Goal: Task Accomplishment & Management: Manage account settings

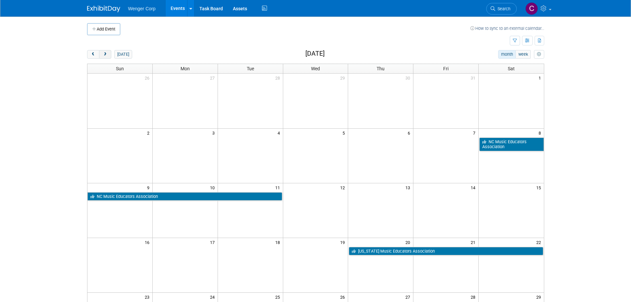
click at [106, 53] on span "next" at bounding box center [105, 54] width 5 height 4
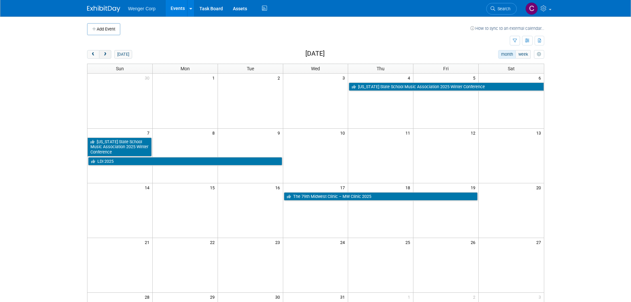
click at [106, 53] on span "next" at bounding box center [105, 54] width 5 height 4
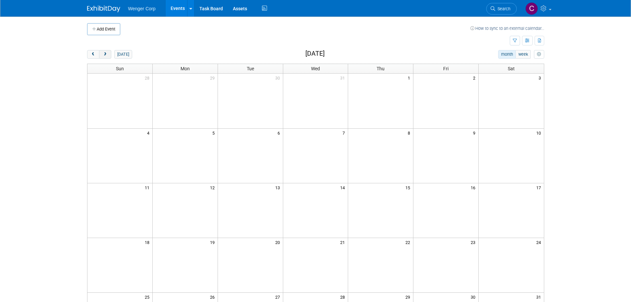
click at [106, 53] on span "next" at bounding box center [105, 54] width 5 height 4
click at [110, 27] on button "Add Event" at bounding box center [103, 29] width 33 height 12
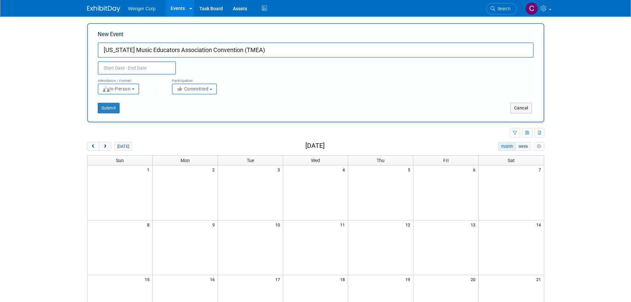
type input "[US_STATE] Music Educators Association Convention (TMEA)"
click at [105, 70] on input "text" at bounding box center [137, 67] width 78 height 13
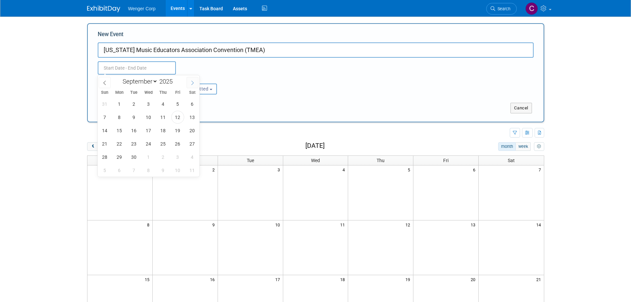
click at [194, 83] on icon at bounding box center [192, 82] width 5 height 5
select select "11"
click at [194, 83] on icon at bounding box center [192, 82] width 5 height 5
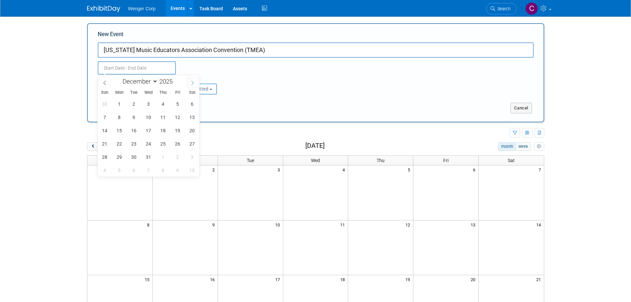
type input "2026"
click at [194, 83] on icon at bounding box center [192, 82] width 5 height 5
select select "1"
click at [146, 117] on span "11" at bounding box center [148, 117] width 13 height 13
click at [192, 118] on span "14" at bounding box center [192, 117] width 13 height 13
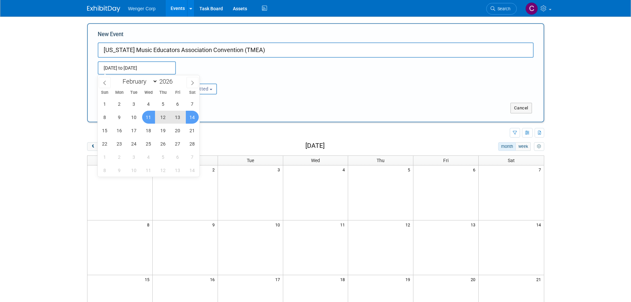
type input "Feb 11, 2026 to Feb 14, 2026"
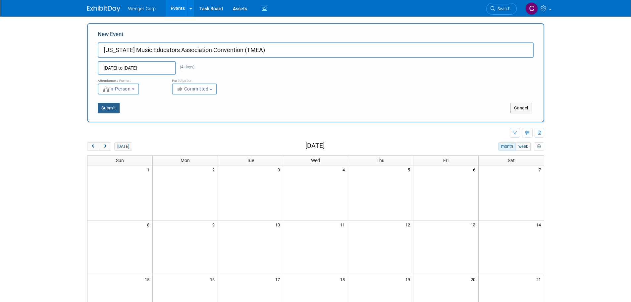
click at [109, 111] on button "Submit" at bounding box center [109, 108] width 22 height 11
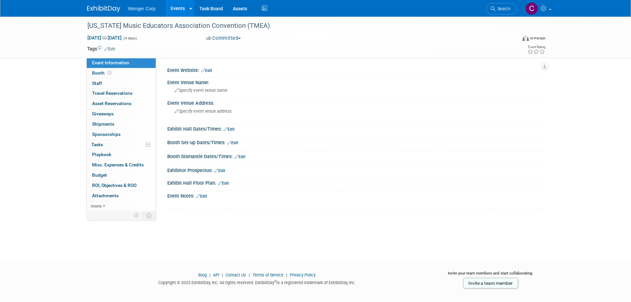
click at [207, 69] on link "Edit" at bounding box center [206, 70] width 11 height 5
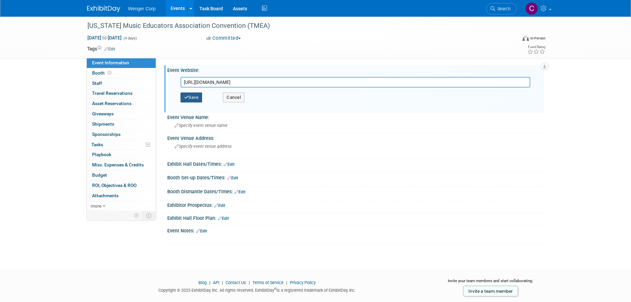
type input "https://www.tmea.org/convention/"
click at [194, 99] on button "Save" at bounding box center [192, 97] width 22 height 10
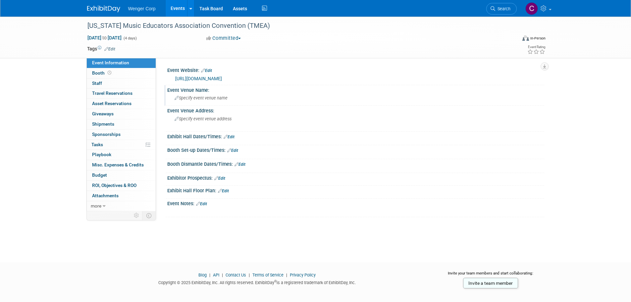
click at [177, 98] on icon at bounding box center [177, 98] width 4 height 4
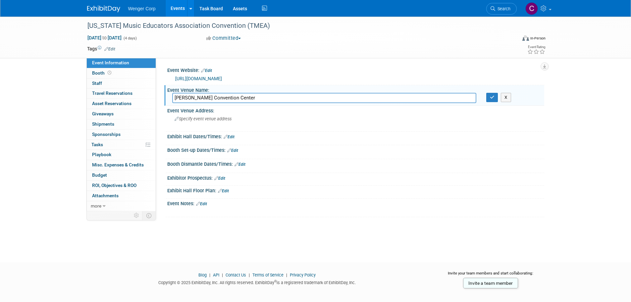
click at [263, 96] on input "Henry B. Gonzalez Convention Center" at bounding box center [324, 98] width 304 height 10
drag, startPoint x: 351, startPoint y: 99, endPoint x: 256, endPoint y: 96, distance: 95.1
click at [256, 96] on input "Henry B. Gonzalez Convention Center, 900 E Market St., San Antonio, TX 78205" at bounding box center [324, 98] width 304 height 10
type input "Henry B. Gonzalez Convention Center"
click at [493, 94] on button "button" at bounding box center [492, 97] width 12 height 9
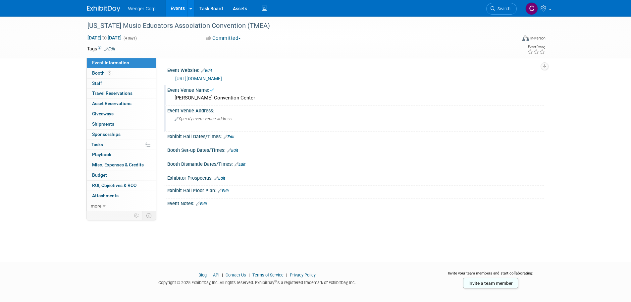
click at [176, 117] on icon at bounding box center [177, 119] width 4 height 4
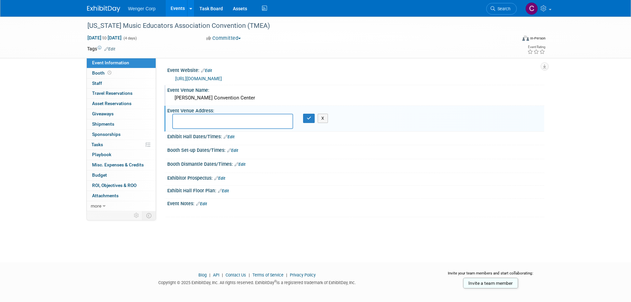
click at [194, 121] on textarea at bounding box center [232, 121] width 121 height 15
click at [176, 118] on textarea ", 900 E Market St., San Antonio, TX 78205" at bounding box center [232, 121] width 121 height 15
click at [213, 119] on textarea "900 E Market St., San Antonio, TX 78205" at bounding box center [232, 121] width 121 height 15
type textarea "900 E Market St. San Antonio, TX 78205"
click at [307, 118] on icon "button" at bounding box center [309, 118] width 5 height 4
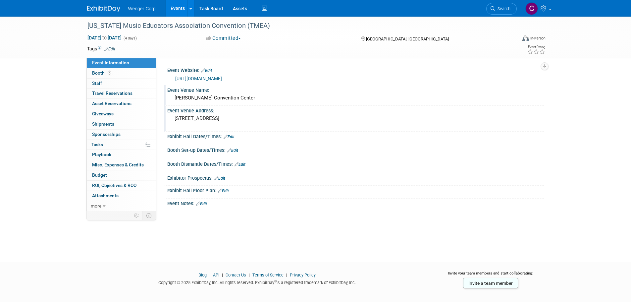
click at [233, 135] on link "Edit" at bounding box center [229, 136] width 11 height 5
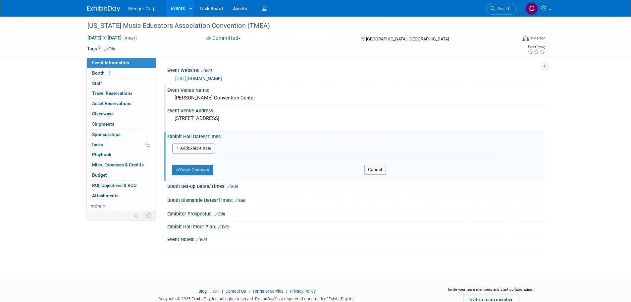
click at [199, 146] on button "Add Another Exhibit Date" at bounding box center [193, 148] width 43 height 10
select select "1"
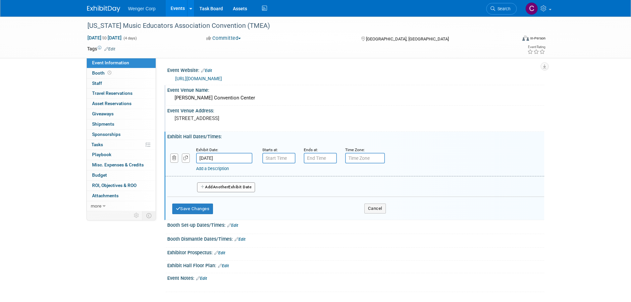
click at [232, 157] on input "Feb 11, 2026" at bounding box center [224, 158] width 56 height 11
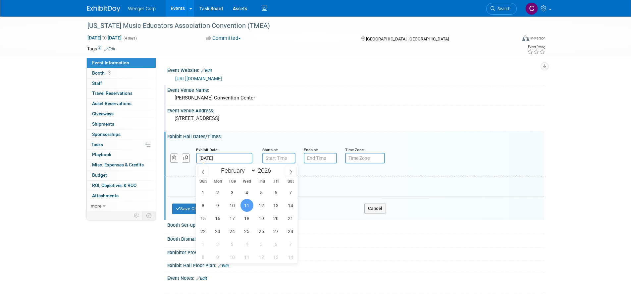
click at [246, 206] on span "11" at bounding box center [247, 205] width 13 height 13
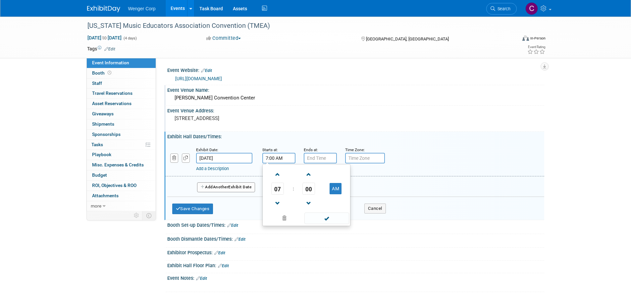
click at [279, 157] on input "7:00 AM" at bounding box center [278, 158] width 33 height 11
click at [276, 199] on span at bounding box center [278, 203] width 12 height 12
click at [274, 173] on span at bounding box center [278, 175] width 12 height 12
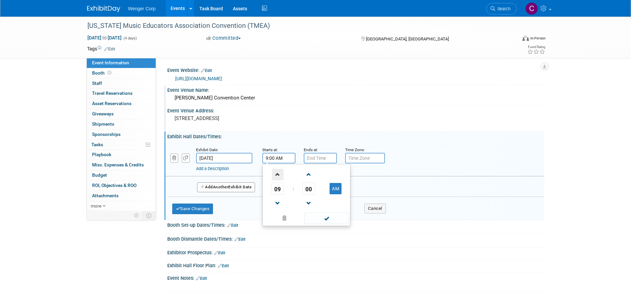
click at [274, 173] on span at bounding box center [278, 175] width 12 height 12
type input "1:00 PM"
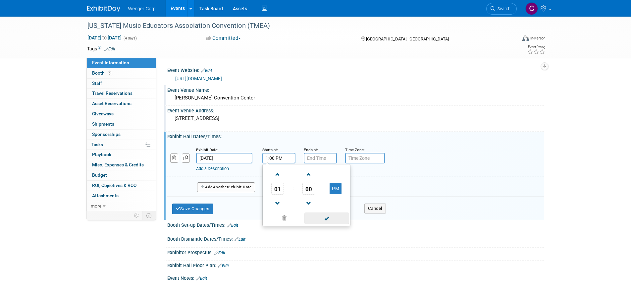
click at [326, 220] on span at bounding box center [326, 218] width 45 height 12
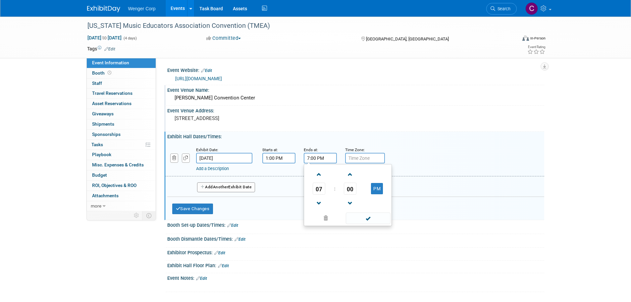
click at [320, 159] on input "7:00 PM" at bounding box center [320, 158] width 33 height 11
click at [319, 175] on span at bounding box center [319, 175] width 12 height 12
type input "9:00 PM"
click at [367, 218] on span at bounding box center [368, 218] width 45 height 12
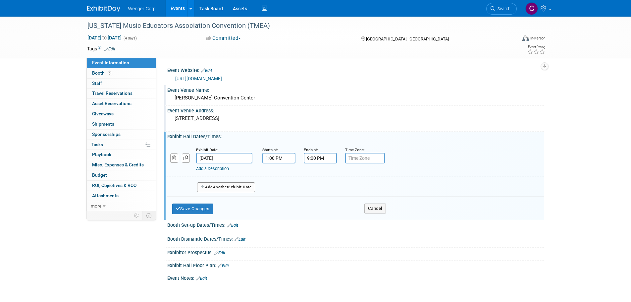
click at [362, 155] on input "text" at bounding box center [365, 158] width 40 height 11
type input "CST"
click at [243, 187] on button "Add Another Exhibit Date" at bounding box center [226, 187] width 58 height 10
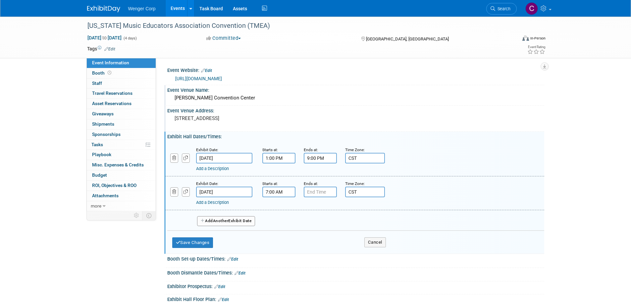
click at [276, 188] on input "7:00 AM" at bounding box center [278, 192] width 33 height 11
click at [311, 224] on span "00" at bounding box center [308, 222] width 13 height 12
click at [315, 225] on td "30" at bounding box center [316, 226] width 21 height 18
click at [337, 222] on button "AM" at bounding box center [336, 222] width 12 height 11
click at [326, 252] on span at bounding box center [326, 252] width 45 height 12
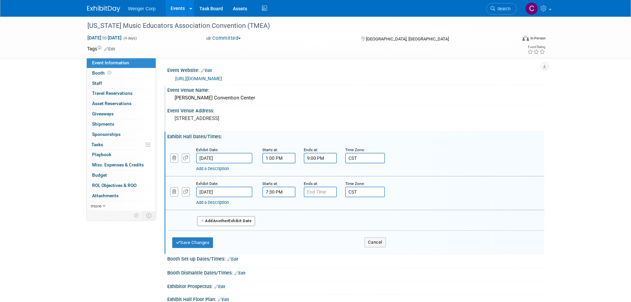
click at [268, 189] on input "7:30 PM" at bounding box center [278, 192] width 33 height 11
click at [277, 208] on span at bounding box center [278, 208] width 12 height 12
click at [309, 223] on span "30" at bounding box center [308, 222] width 13 height 12
click at [275, 204] on td "00" at bounding box center [274, 208] width 21 height 18
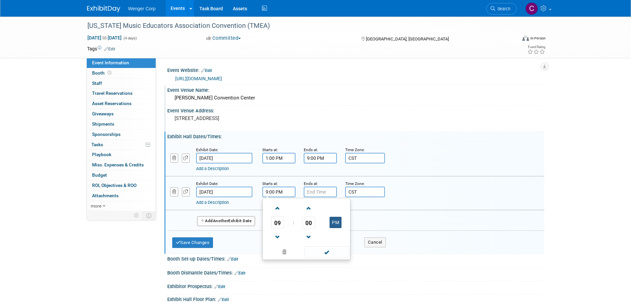
click at [336, 223] on button "PM" at bounding box center [336, 222] width 12 height 11
type input "9:00 AM"
drag, startPoint x: 325, startPoint y: 250, endPoint x: 325, endPoint y: 244, distance: 6.0
click at [325, 248] on span at bounding box center [326, 252] width 45 height 12
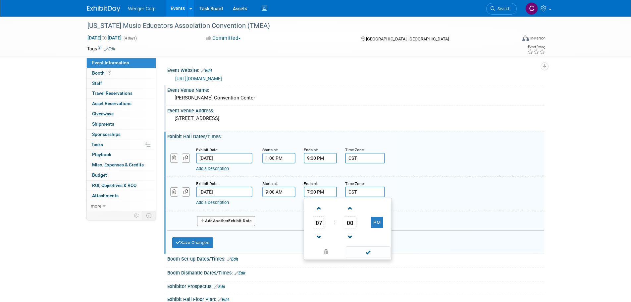
click at [318, 193] on input "7:00 PM" at bounding box center [320, 192] width 33 height 11
click at [318, 234] on span at bounding box center [319, 237] width 12 height 12
type input "6:00 PM"
click at [368, 252] on span at bounding box center [368, 252] width 45 height 12
click at [214, 218] on button "Add Another Exhibit Date" at bounding box center [226, 221] width 58 height 10
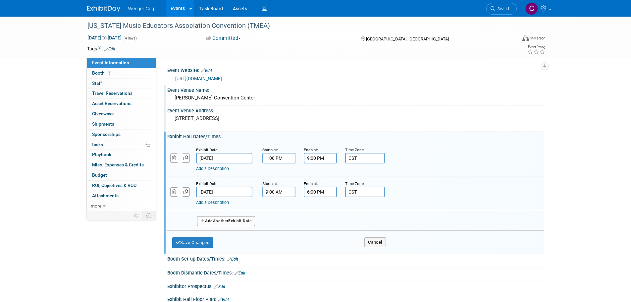
select select "1"
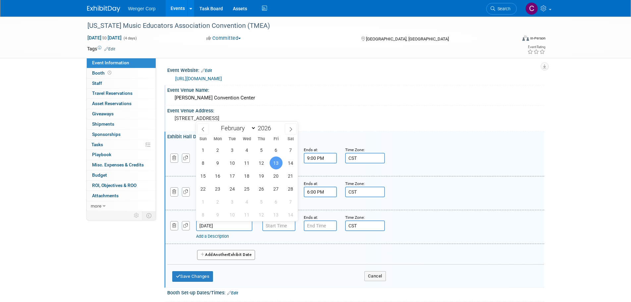
click at [216, 224] on input "Feb 13, 2026" at bounding box center [224, 225] width 56 height 11
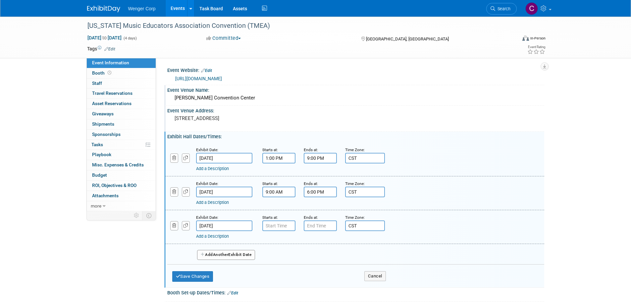
click at [298, 266] on div "Save Changes Cancel" at bounding box center [279, 274] width 214 height 21
click at [233, 158] on input "Feb 11, 2026" at bounding box center [224, 158] width 56 height 11
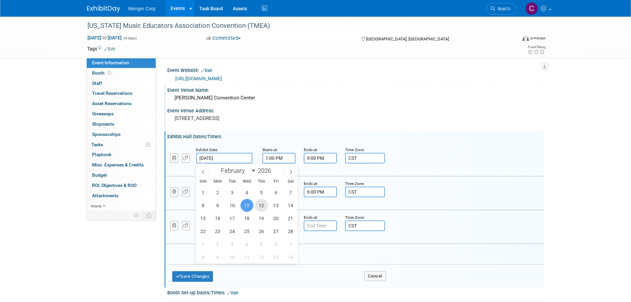
click at [260, 204] on span "12" at bounding box center [261, 205] width 13 height 13
type input "Feb 12, 2026"
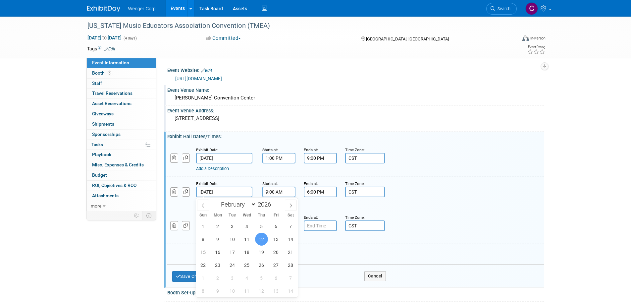
click at [228, 191] on input "Feb 12, 2026" at bounding box center [224, 192] width 56 height 11
click at [276, 237] on span "13" at bounding box center [276, 239] width 13 height 13
type input "Feb 13, 2026"
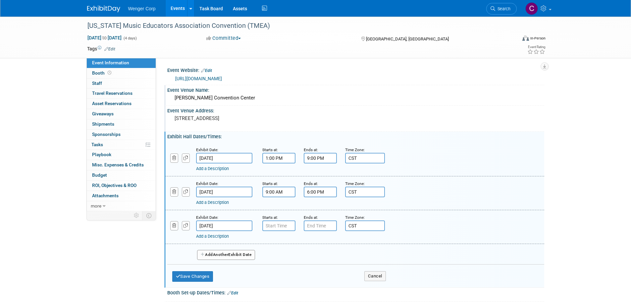
click at [226, 223] on input "Feb 13, 2026" at bounding box center [224, 225] width 56 height 11
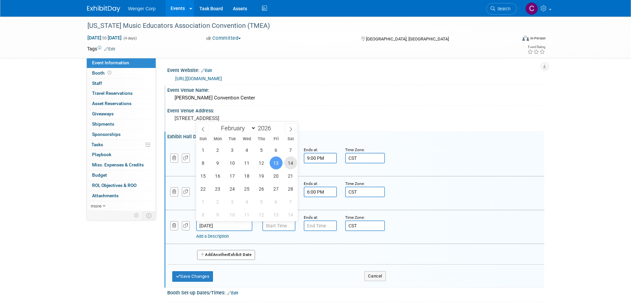
click at [289, 161] on span "14" at bounding box center [290, 162] width 13 height 13
type input "Feb 14, 2026"
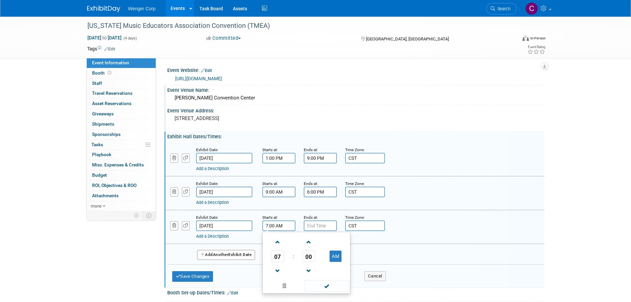
click at [272, 226] on input "7:00 AM" at bounding box center [278, 225] width 33 height 11
click at [276, 241] on span at bounding box center [278, 242] width 12 height 12
type input "9:00 AM"
click at [328, 285] on span at bounding box center [326, 286] width 45 height 12
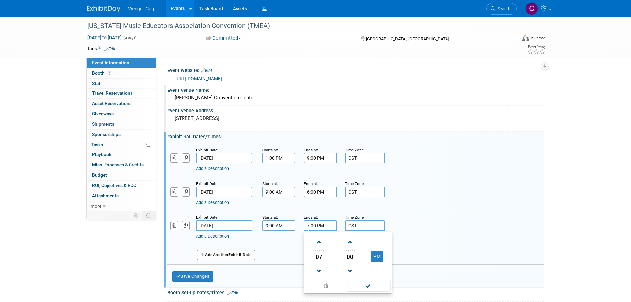
click at [319, 226] on input "7:00 PM" at bounding box center [320, 225] width 33 height 11
click at [318, 268] on span at bounding box center [319, 271] width 12 height 12
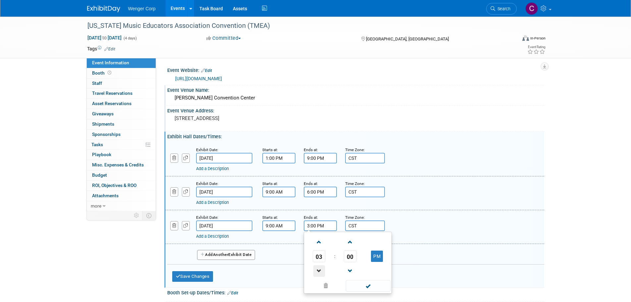
click at [318, 268] on span at bounding box center [319, 271] width 12 height 12
type input "1:00 PM"
click at [367, 285] on span at bounding box center [368, 286] width 45 height 12
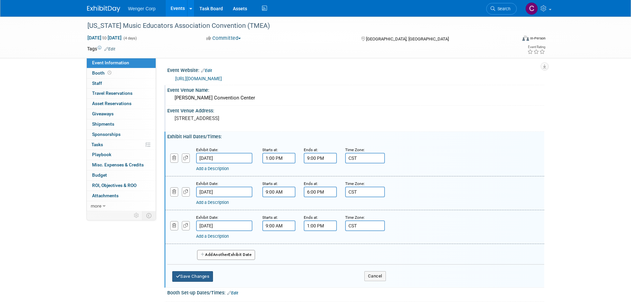
click at [211, 278] on button "Save Changes" at bounding box center [192, 276] width 41 height 11
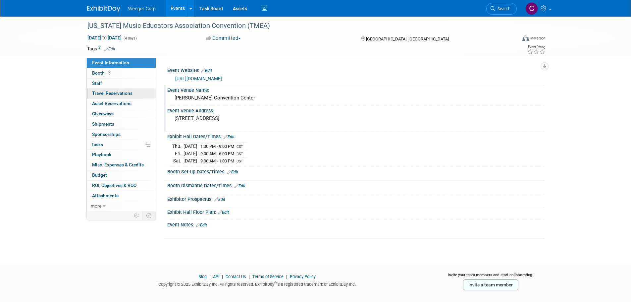
click at [101, 92] on span "Travel Reservations 0" at bounding box center [112, 92] width 40 height 5
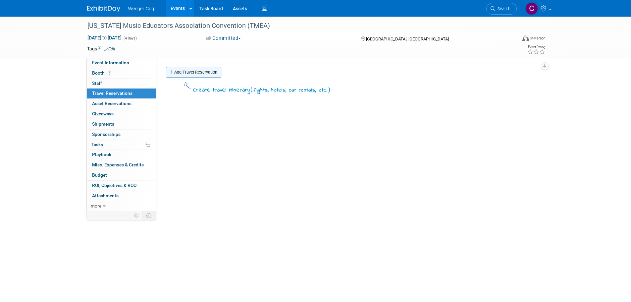
click at [208, 70] on link "Add Travel Reservation" at bounding box center [193, 72] width 55 height 11
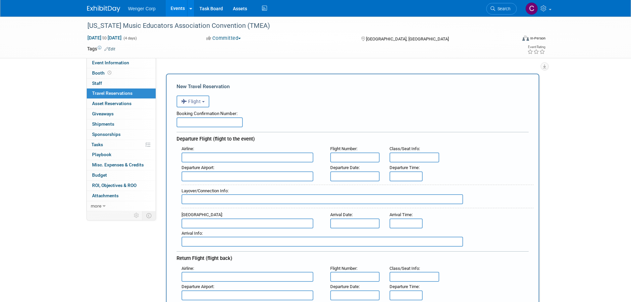
click at [206, 101] on button "Flight" at bounding box center [193, 101] width 33 height 12
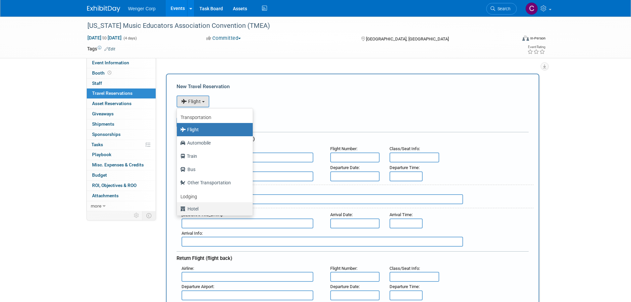
click at [193, 209] on label "Hotel" at bounding box center [213, 208] width 66 height 11
click at [178, 209] on input "Hotel" at bounding box center [176, 208] width 4 height 4
select select "6"
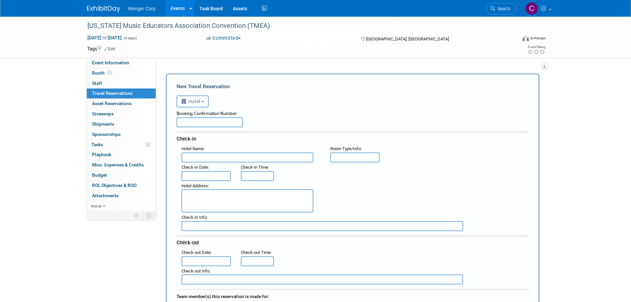
click at [203, 158] on input "text" at bounding box center [248, 157] width 132 height 10
type input "Grand Hyatt San Antonio River Walk"
click at [207, 196] on textarea at bounding box center [248, 200] width 132 height 23
type textarea "600 East Market Street San Antonio, TX 68205"
click at [350, 157] on input "text" at bounding box center [355, 157] width 50 height 10
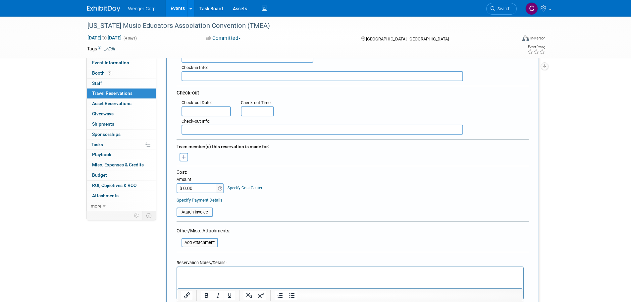
scroll to position [166, 0]
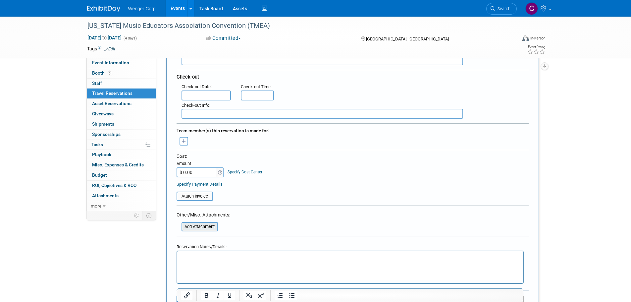
click at [190, 225] on input "file" at bounding box center [177, 227] width 79 height 8
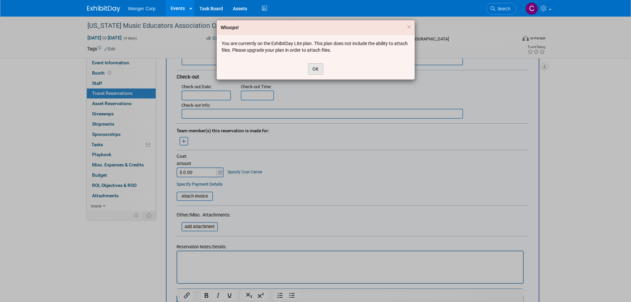
click at [313, 68] on button "OK" at bounding box center [315, 68] width 15 height 11
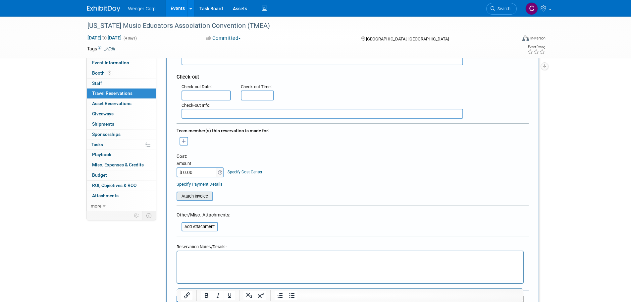
click at [201, 195] on input "file" at bounding box center [173, 196] width 79 height 8
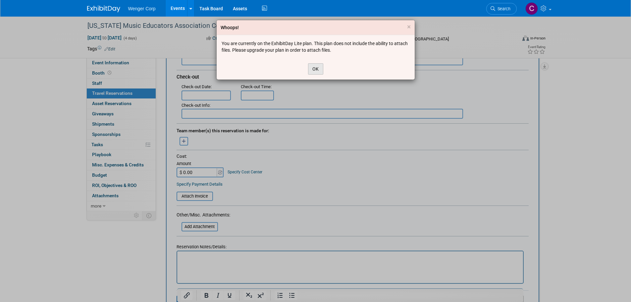
click at [316, 69] on button "OK" at bounding box center [315, 68] width 15 height 11
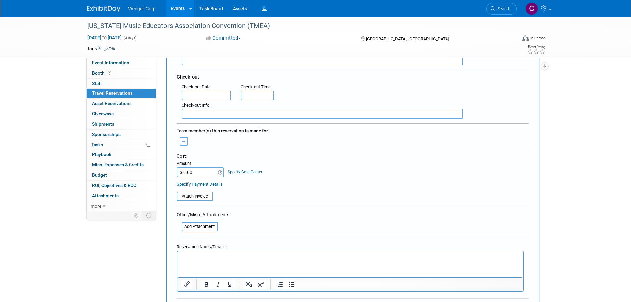
click at [209, 258] on p "Rich Text Area. Press ALT-0 for help." at bounding box center [350, 257] width 338 height 7
paste body "Rich Text Area. Press ALT-0 for help."
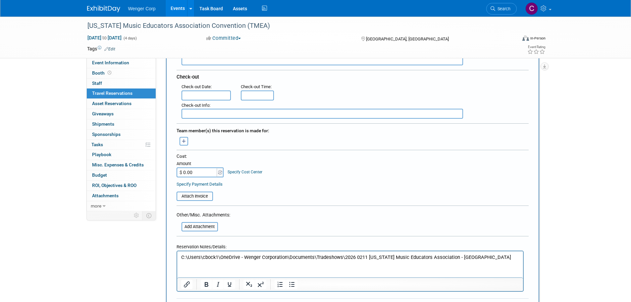
click at [269, 261] on html "C:\Users\cbock1\OneDrive - Wenger Corporation\Documents\Tradeshows\2026 0211 Te…" at bounding box center [350, 256] width 346 height 10
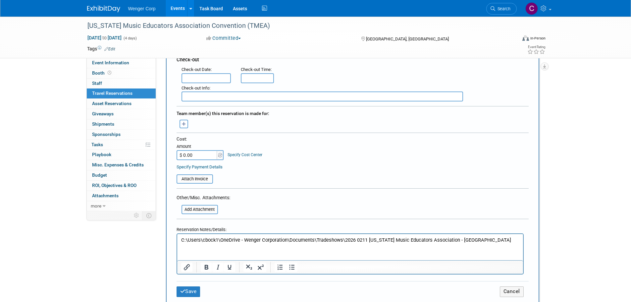
scroll to position [199, 0]
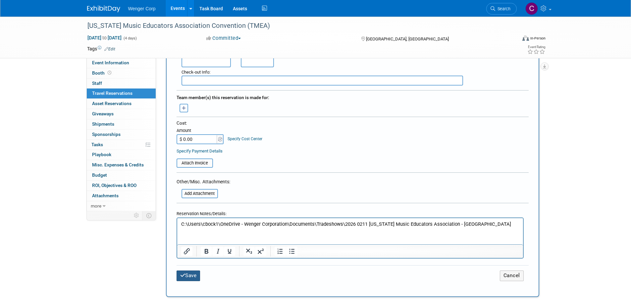
click at [192, 275] on button "Save" at bounding box center [189, 275] width 24 height 10
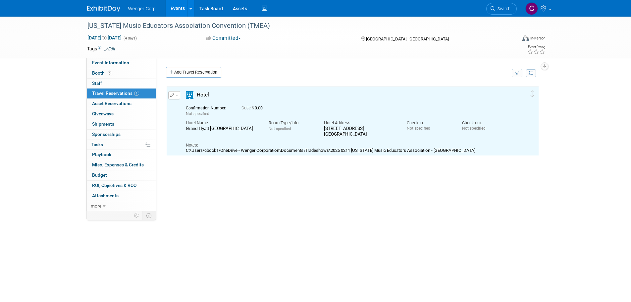
scroll to position [0, 0]
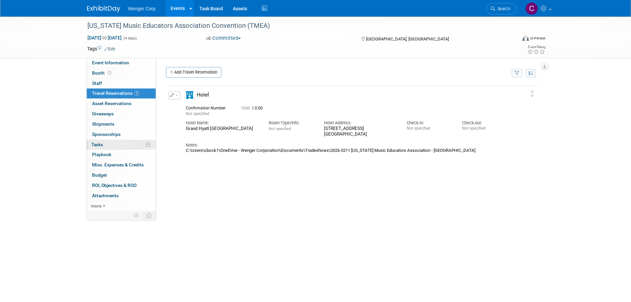
click at [101, 143] on span "Tasks 0%" at bounding box center [97, 144] width 12 height 5
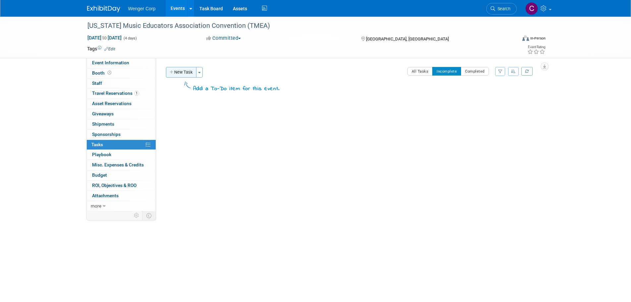
click at [181, 71] on button "New Task" at bounding box center [181, 72] width 30 height 11
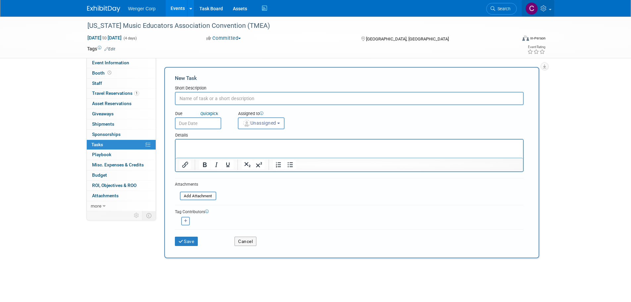
click at [552, 9] on link at bounding box center [538, 8] width 32 height 17
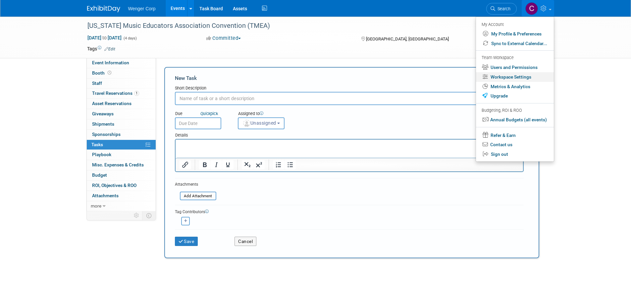
click at [520, 76] on link "Workspace Settings" at bounding box center [515, 77] width 78 height 10
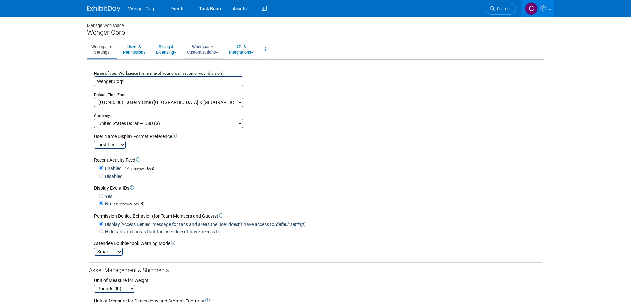
click at [200, 48] on link "Workspace Customizations" at bounding box center [203, 49] width 40 height 16
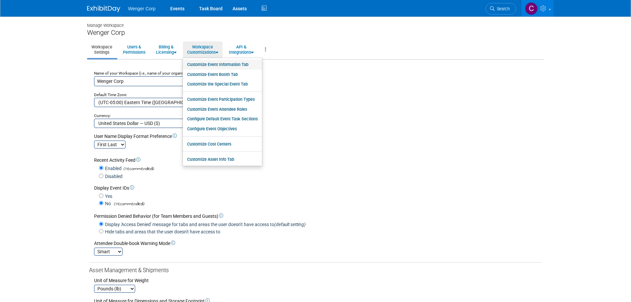
click at [204, 62] on link "Customize Event Information Tab" at bounding box center [222, 65] width 79 height 10
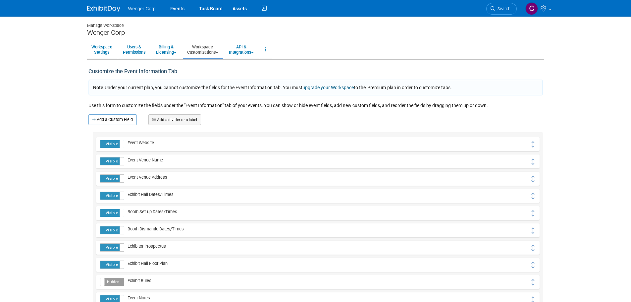
click at [218, 50] on icon at bounding box center [217, 52] width 3 height 4
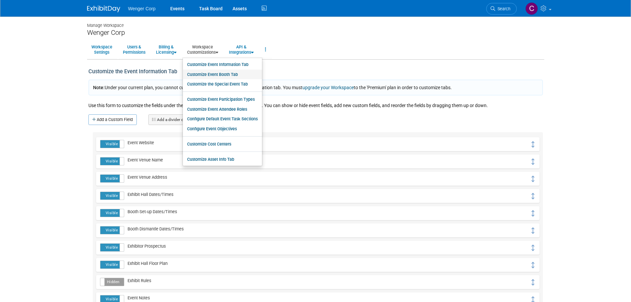
click at [215, 72] on link "Customize Event Booth Tab" at bounding box center [222, 75] width 79 height 10
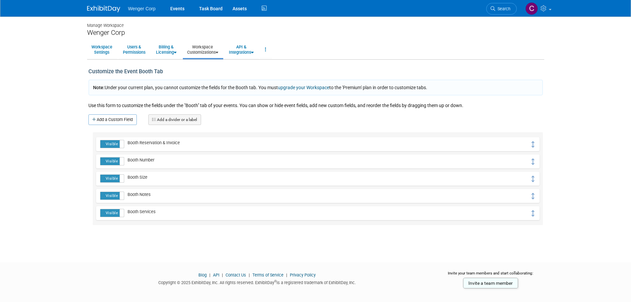
click at [218, 51] on link "Workspace Customizations" at bounding box center [203, 49] width 40 height 16
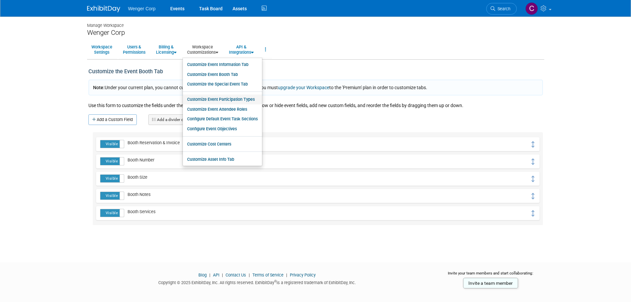
click at [206, 99] on link "Customize Event Participation Types" at bounding box center [222, 99] width 79 height 10
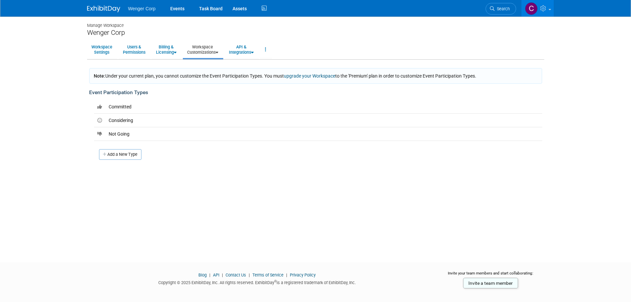
click at [217, 49] on link "Workspace Customizations" at bounding box center [203, 49] width 40 height 16
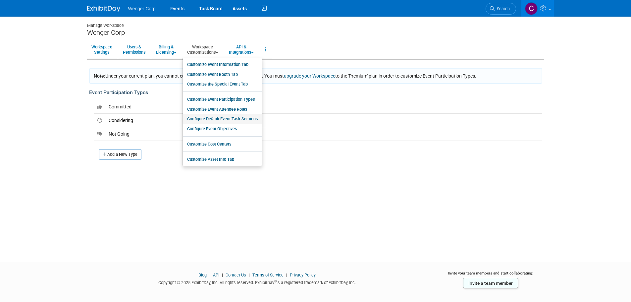
click at [209, 117] on link "Configure Default Event Task Sections" at bounding box center [222, 119] width 79 height 10
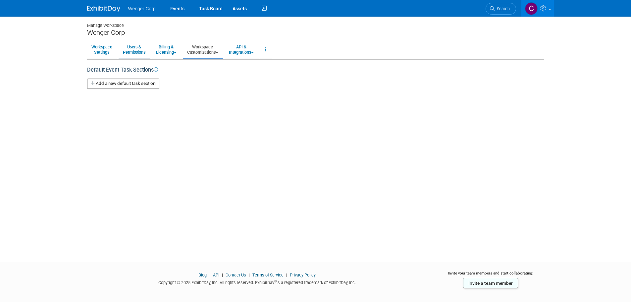
click at [143, 51] on link "Users & Permissions" at bounding box center [134, 49] width 31 height 16
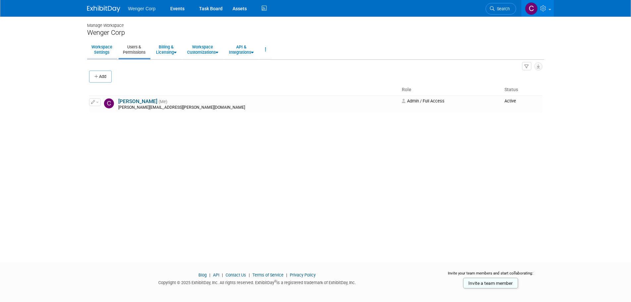
click at [104, 49] on link "Workspace Settings" at bounding box center [101, 49] width 29 height 16
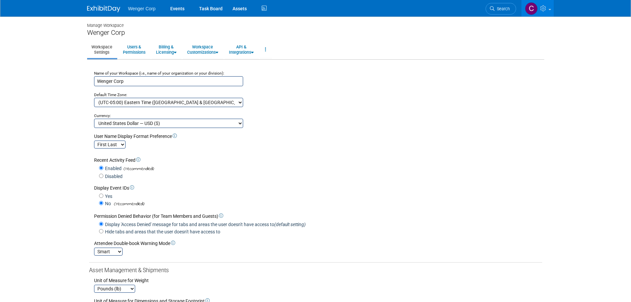
click at [231, 102] on select "(UTC-12:00) International Date Line West (UTC-11:00) Coordinated Universal Time…" at bounding box center [168, 102] width 149 height 9
select select "Central Standard Time"
click at [94, 98] on select "(UTC-12:00) International Date Line West (UTC-11:00) Coordinated Universal Time…" at bounding box center [168, 102] width 149 height 9
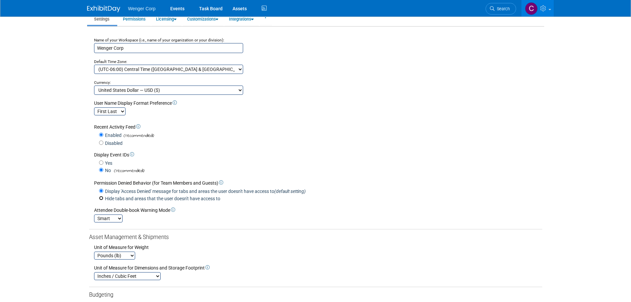
click at [101, 200] on input "Hide tabs and areas that the user doesn't have access to" at bounding box center [101, 198] width 4 height 4
radio input "true"
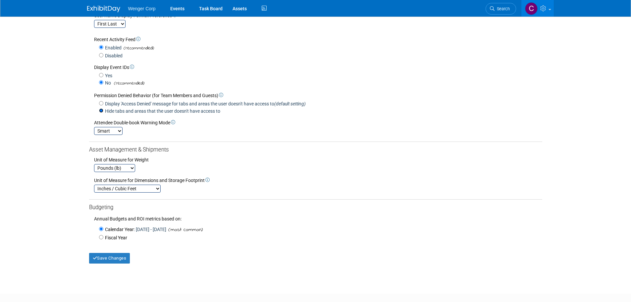
scroll to position [133, 0]
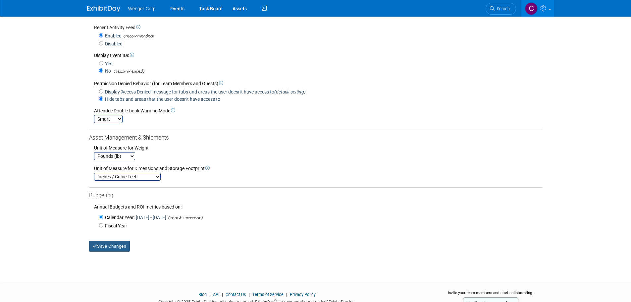
click at [118, 249] on button "Save Changes" at bounding box center [109, 246] width 41 height 11
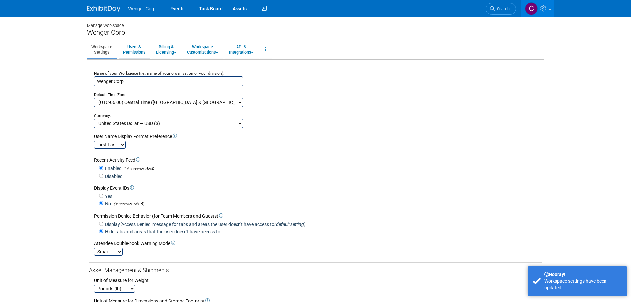
click at [141, 50] on link "Users & Permissions" at bounding box center [134, 49] width 31 height 16
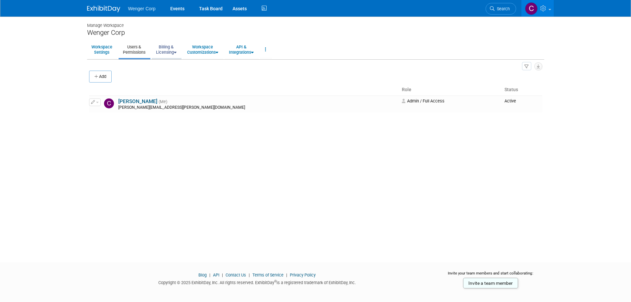
click at [165, 50] on link "Billing & Licensing" at bounding box center [166, 49] width 29 height 16
click at [206, 49] on link "Workspace Customizations" at bounding box center [203, 49] width 40 height 16
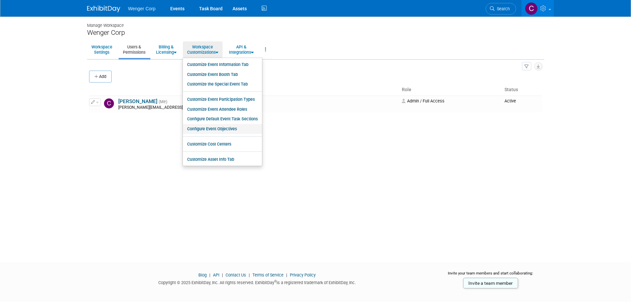
click at [208, 128] on link "Configure Event Objectives" at bounding box center [222, 129] width 79 height 10
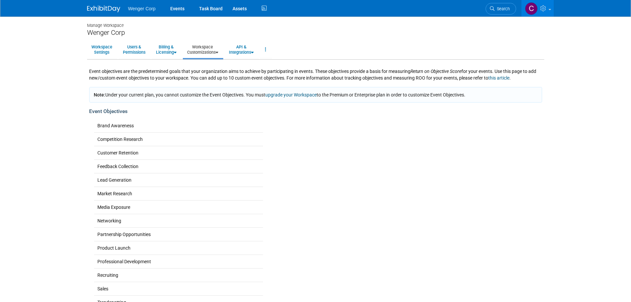
click at [108, 6] on img at bounding box center [103, 9] width 33 height 7
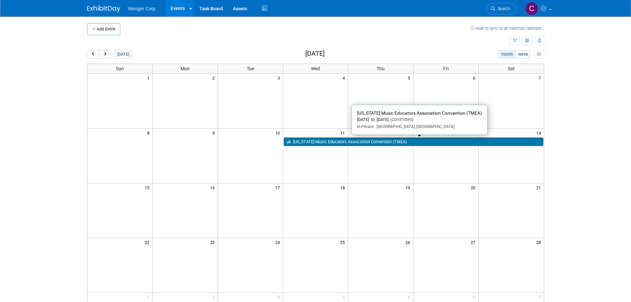
click at [300, 139] on link "[US_STATE] Music Educators Association Convention (TMEA)" at bounding box center [413, 141] width 259 height 9
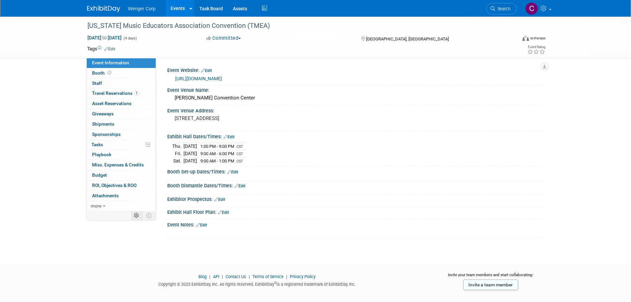
click at [135, 213] on icon at bounding box center [136, 215] width 5 height 5
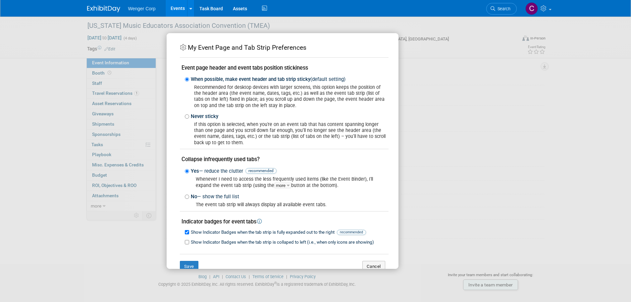
scroll to position [16, 0]
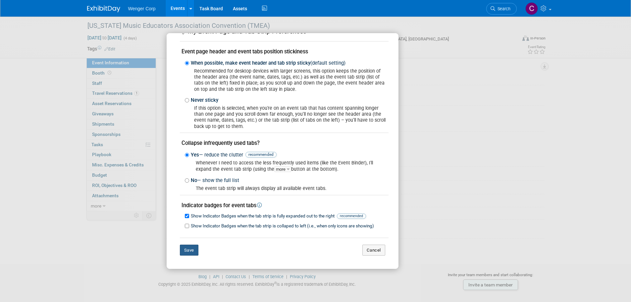
click at [184, 244] on button "Save" at bounding box center [189, 249] width 19 height 11
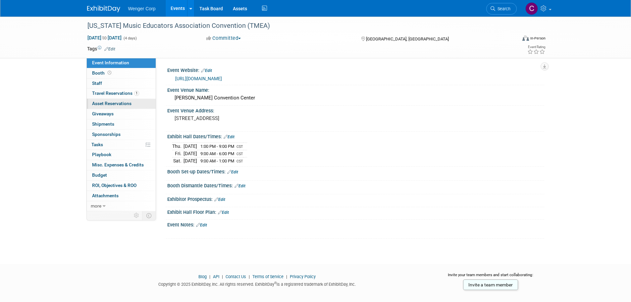
click at [103, 101] on span "Asset Reservations 0" at bounding box center [111, 103] width 39 height 5
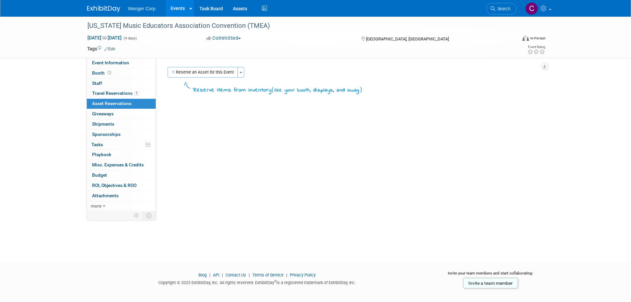
click at [112, 47] on link "Edit" at bounding box center [109, 49] width 11 height 5
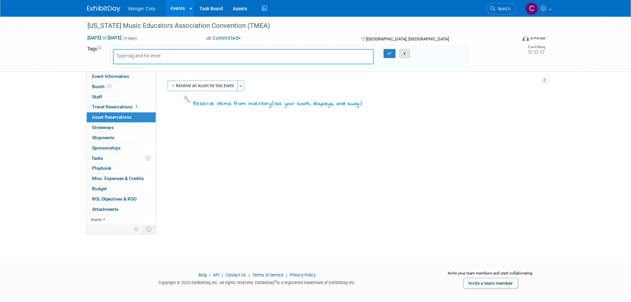
click at [405, 54] on button "X" at bounding box center [405, 53] width 10 height 9
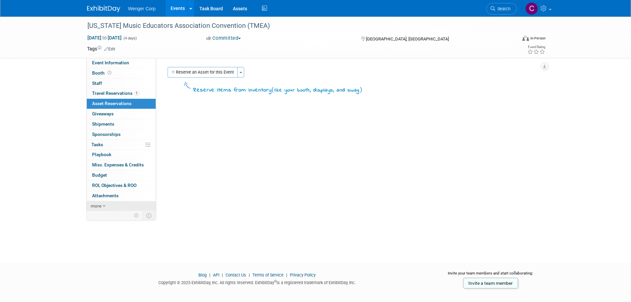
click at [103, 206] on icon at bounding box center [104, 206] width 3 height 5
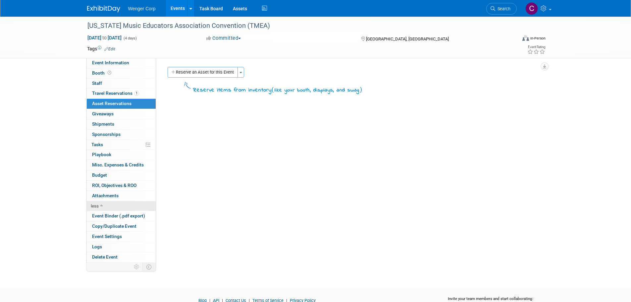
click at [102, 206] on icon at bounding box center [101, 206] width 3 height 5
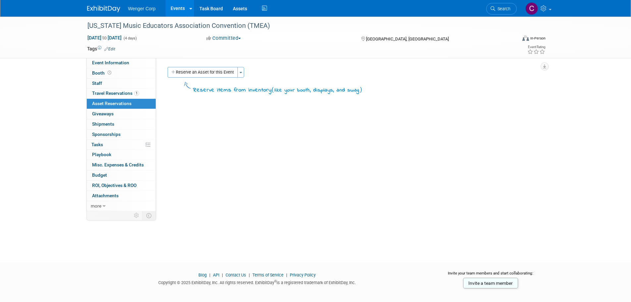
click at [239, 36] on button "Committed" at bounding box center [223, 38] width 39 height 7
click at [192, 7] on link at bounding box center [190, 8] width 7 height 17
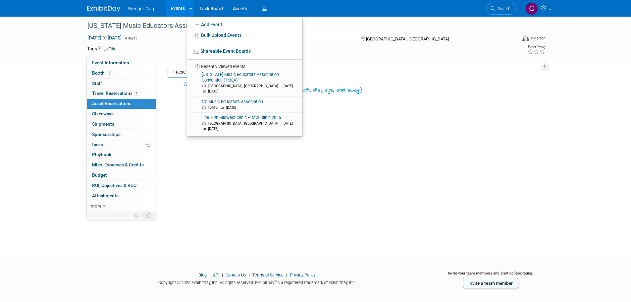
click at [181, 147] on div "Event Website: Edit [URL][DOMAIN_NAME] Event Venue Name: [PERSON_NAME][GEOGRAPH…" at bounding box center [350, 134] width 388 height 153
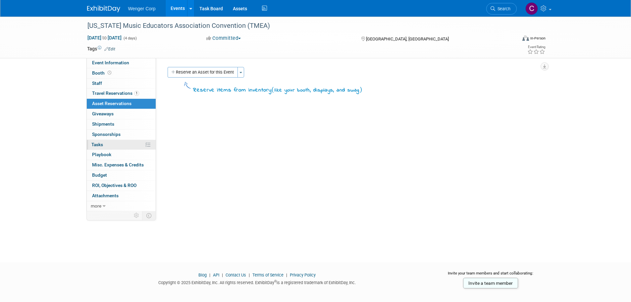
click at [99, 143] on span "Tasks 0%" at bounding box center [97, 144] width 12 height 5
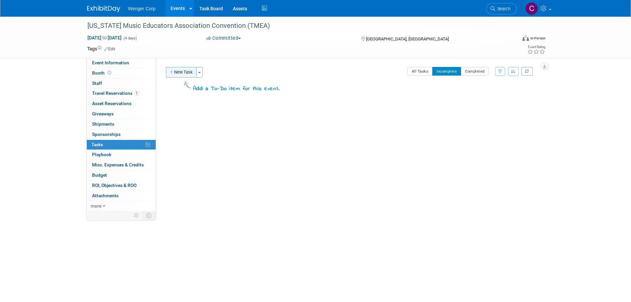
click at [178, 71] on button "New Task" at bounding box center [181, 72] width 30 height 11
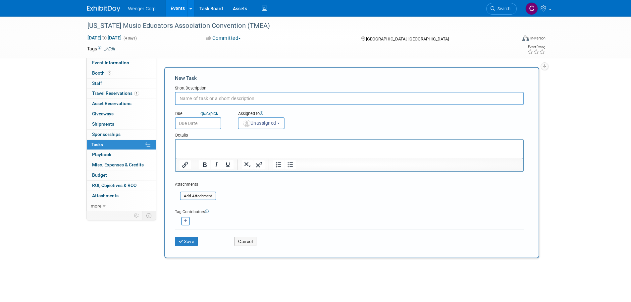
scroll to position [0, 0]
type input "Need to confirm rooms prior to [DATE]"
click at [269, 122] on span "Unassigned" at bounding box center [259, 122] width 34 height 5
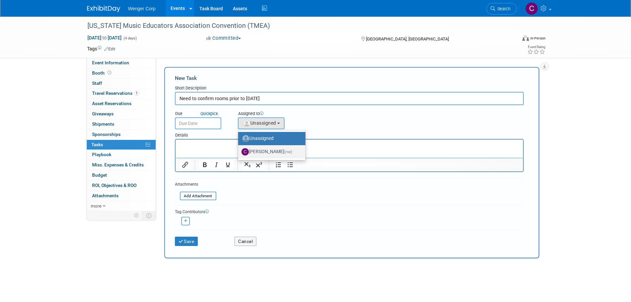
drag, startPoint x: 262, startPoint y: 150, endPoint x: 66, endPoint y: 2, distance: 245.9
click at [262, 150] on label "[PERSON_NAME] (me)" at bounding box center [269, 151] width 57 height 11
click at [239, 150] on input "[PERSON_NAME] (me)" at bounding box center [237, 151] width 4 height 4
select select "192812e8-9062-4061-bec1-24ff0df9cfab"
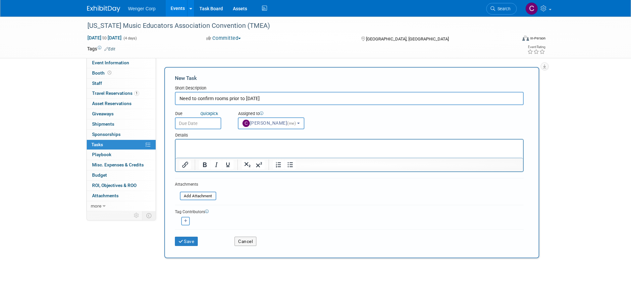
click at [193, 122] on input "text" at bounding box center [198, 123] width 46 height 12
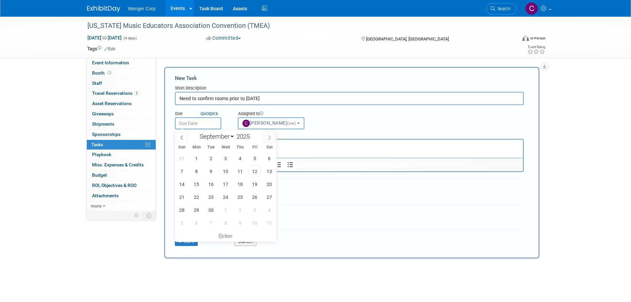
click at [269, 137] on icon at bounding box center [269, 137] width 5 height 5
select select "10"
click at [202, 210] on span "24" at bounding box center [196, 209] width 13 height 13
type input "[DATE]"
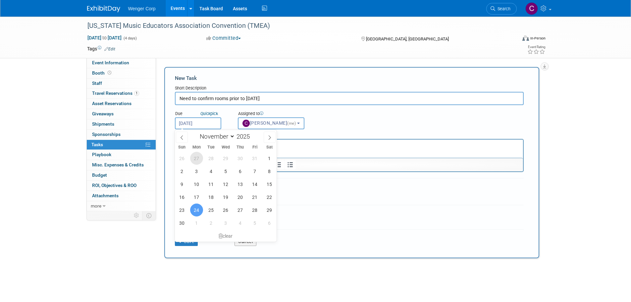
drag, startPoint x: 22, startPoint y: 6, endPoint x: 198, endPoint y: 146, distance: 224.4
click at [198, 146] on div "Sun Mon Tue Wed Thu Fri Sat 26 27 28 29 30 31 1 2 3 4 5 6 7 8 9 10 11 12 13 14 …" at bounding box center [226, 185] width 102 height 87
click at [280, 145] on p "Rich Text Area. Press ALT-0 for help." at bounding box center [349, 145] width 340 height 7
click at [284, 145] on p "Rich Text Area. Press ALT-0 for help." at bounding box center [349, 145] width 340 height 7
click at [308, 148] on p "Rich Text Area. Press ALT-0 for help." at bounding box center [349, 145] width 340 height 7
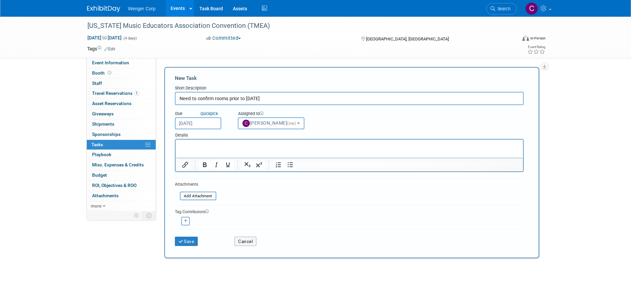
click at [317, 223] on div "[PERSON_NAME] (me) remove" at bounding box center [349, 220] width 349 height 10
click at [234, 145] on p "Rich Text Area. Press ALT-0 for help." at bounding box center [349, 145] width 340 height 7
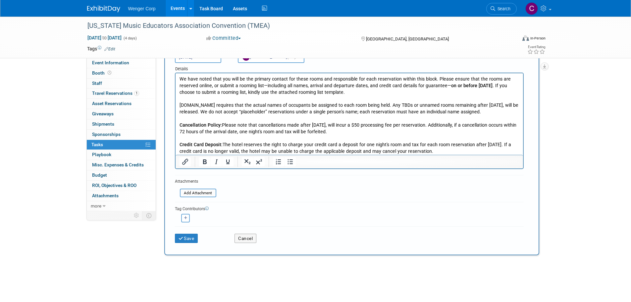
scroll to position [33, 0]
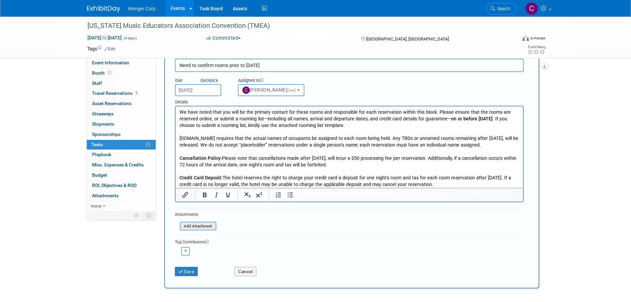
click at [206, 227] on input "file" at bounding box center [176, 226] width 79 height 8
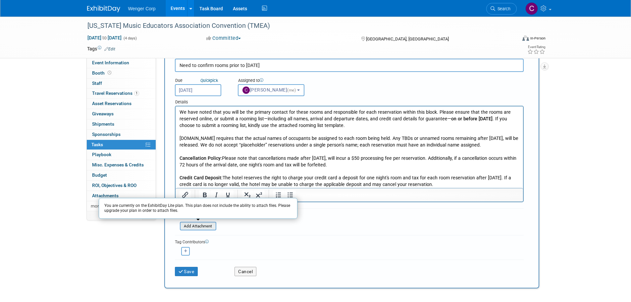
click at [206, 227] on input "file" at bounding box center [176, 226] width 79 height 8
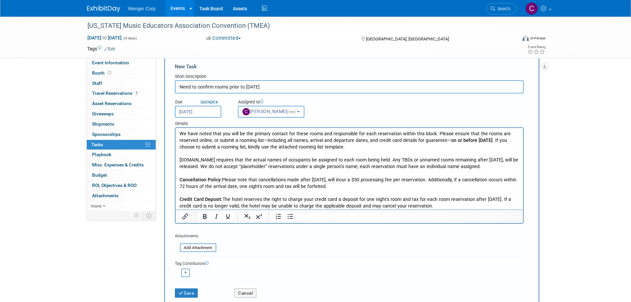
scroll to position [0, 0]
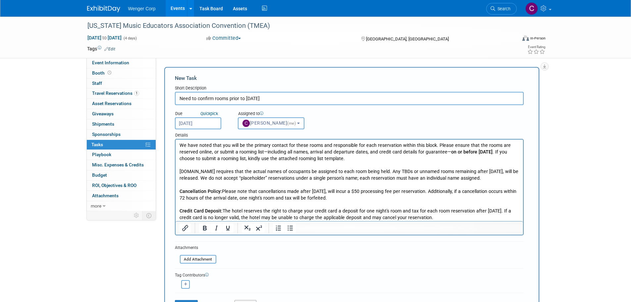
click at [179, 144] on p "We have noted that you will be the primary contact for these rooms and responsi…" at bounding box center [349, 152] width 340 height 20
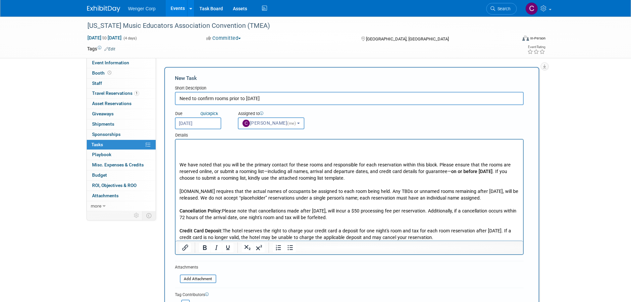
click at [190, 149] on p "Rich Text Area. Press ALT-0 for help." at bounding box center [349, 152] width 340 height 7
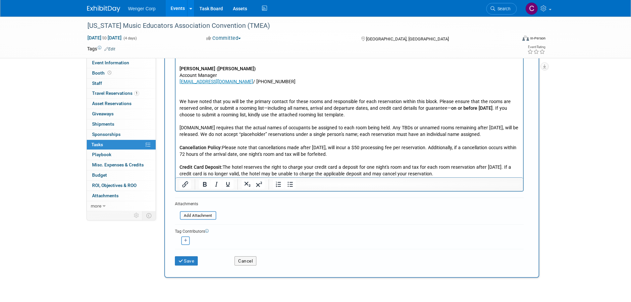
scroll to position [99, 0]
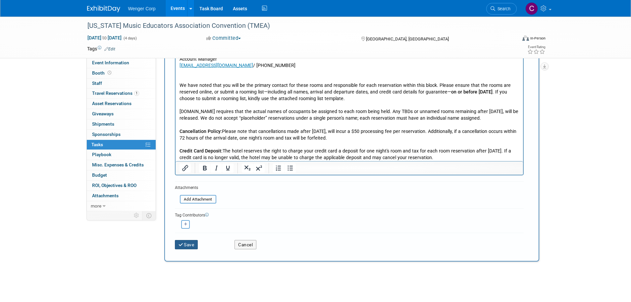
click at [192, 244] on button "Save" at bounding box center [186, 244] width 23 height 9
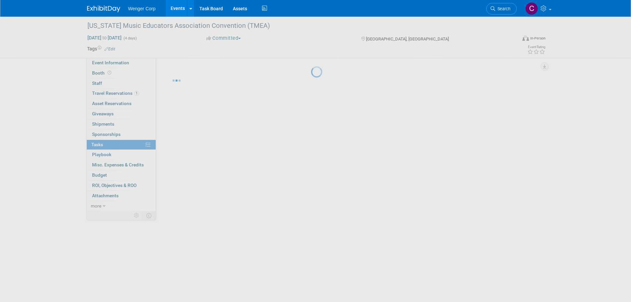
scroll to position [0, 0]
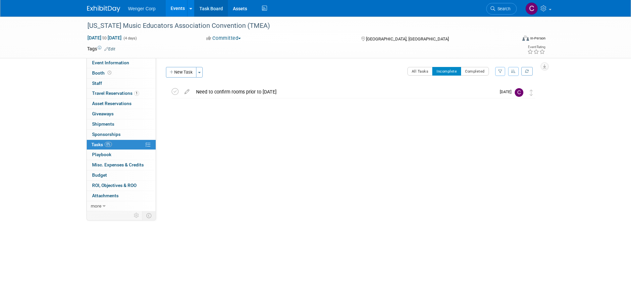
click at [218, 9] on link "Task Board" at bounding box center [210, 8] width 33 height 17
